Goal: Transaction & Acquisition: Purchase product/service

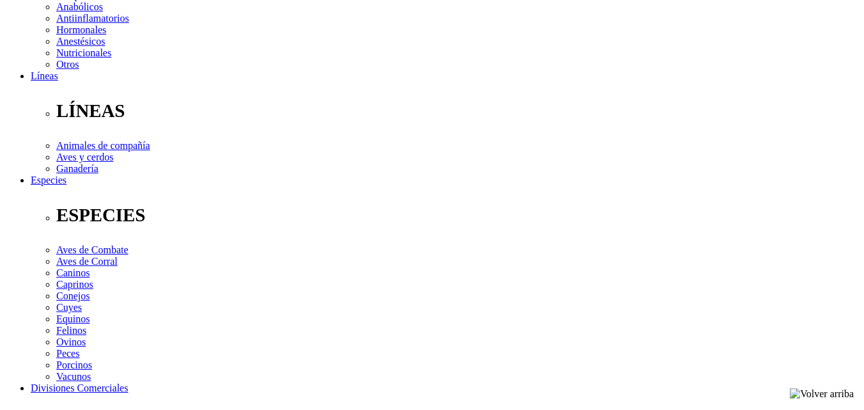
scroll to position [256, 0]
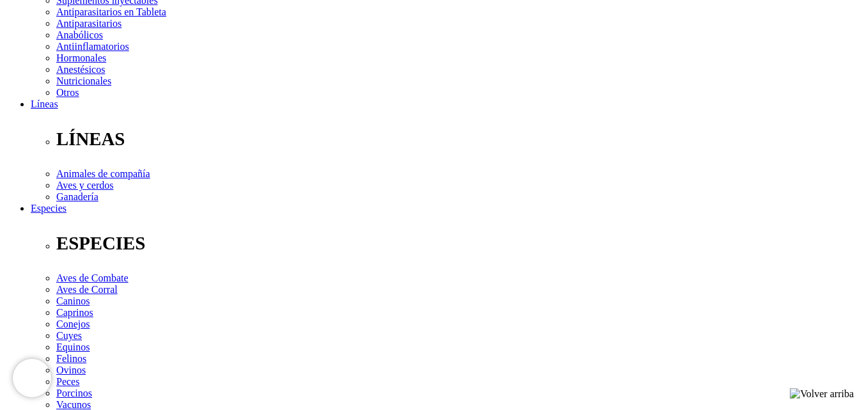
scroll to position [256, 0]
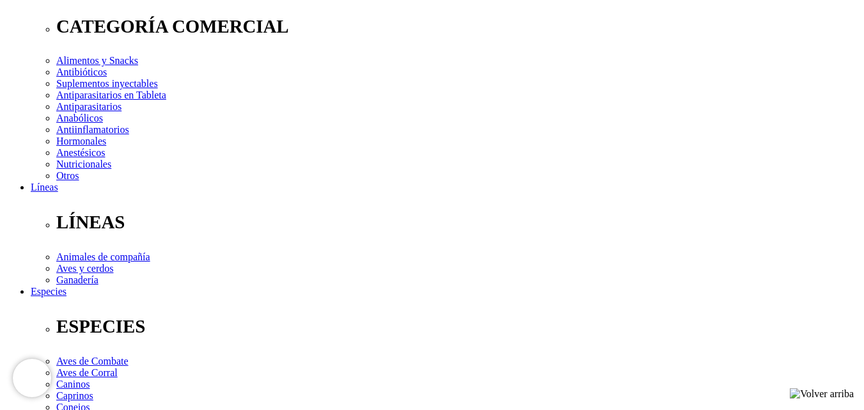
scroll to position [64, 0]
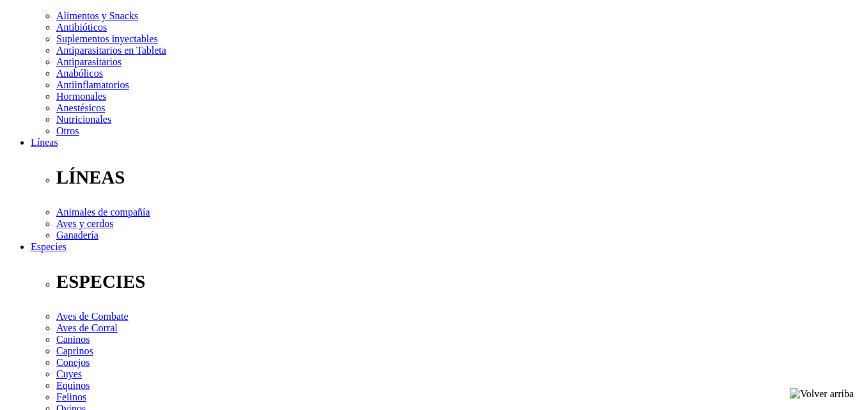
scroll to position [256, 0]
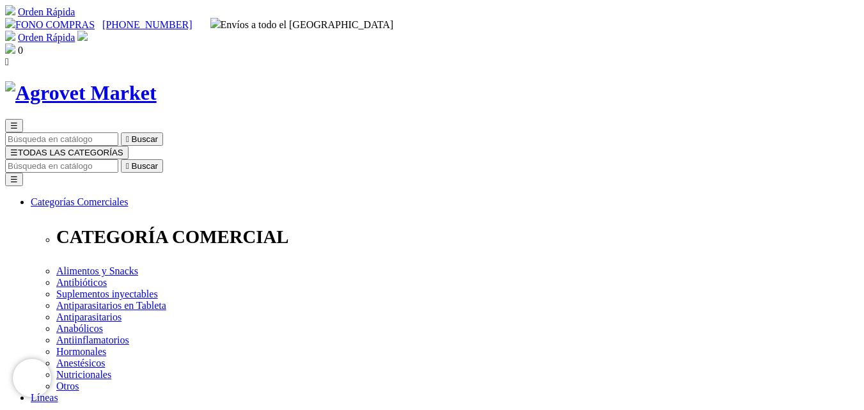
click at [118, 159] on input "Buscar" at bounding box center [61, 165] width 113 height 13
type input "vetpro"
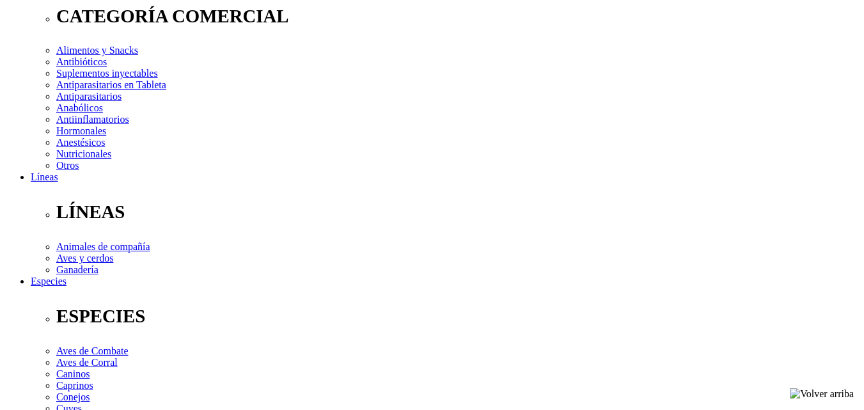
scroll to position [256, 0]
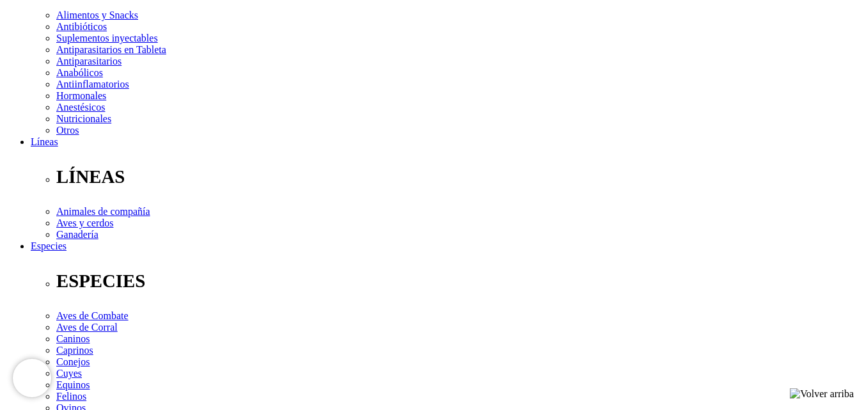
select select "222"
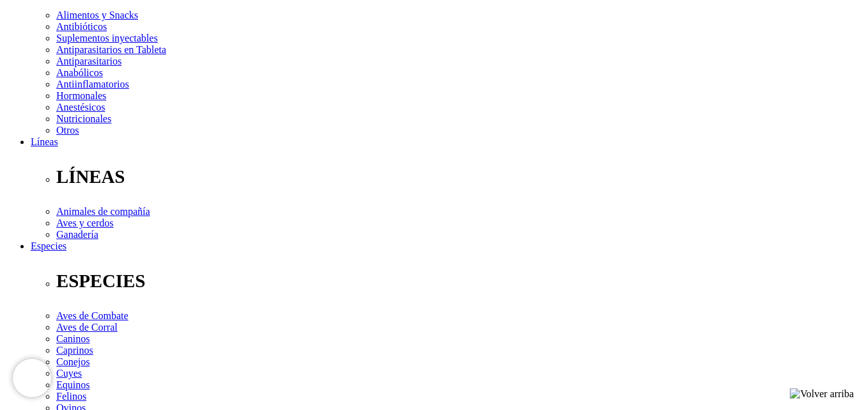
select select "222"
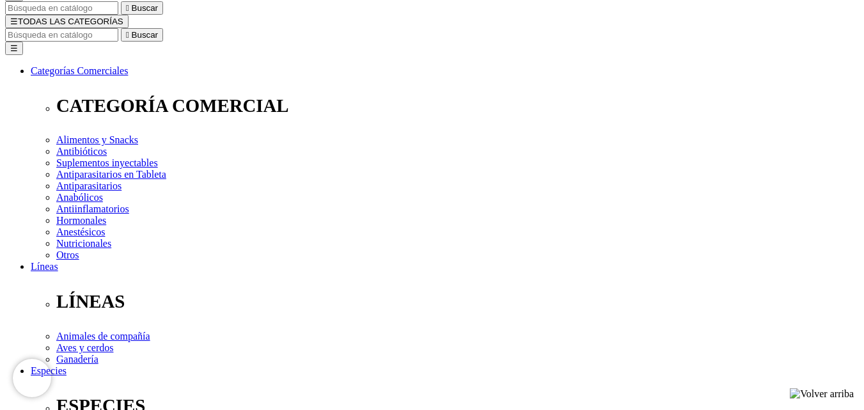
scroll to position [128, 0]
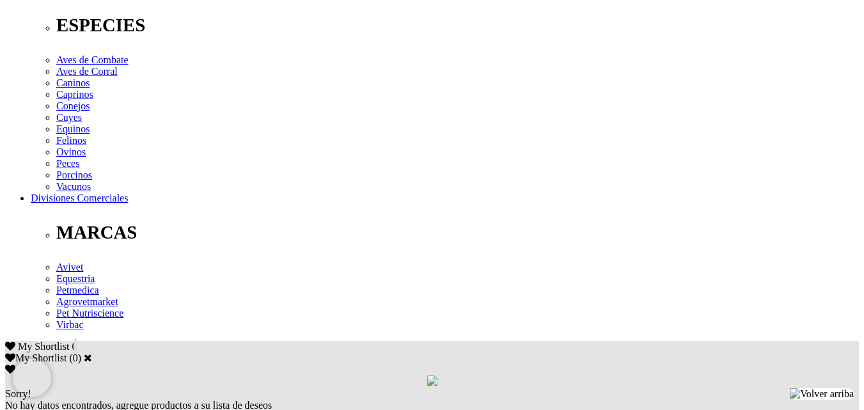
scroll to position [448, 0]
